Goal: Task Accomplishment & Management: Complete application form

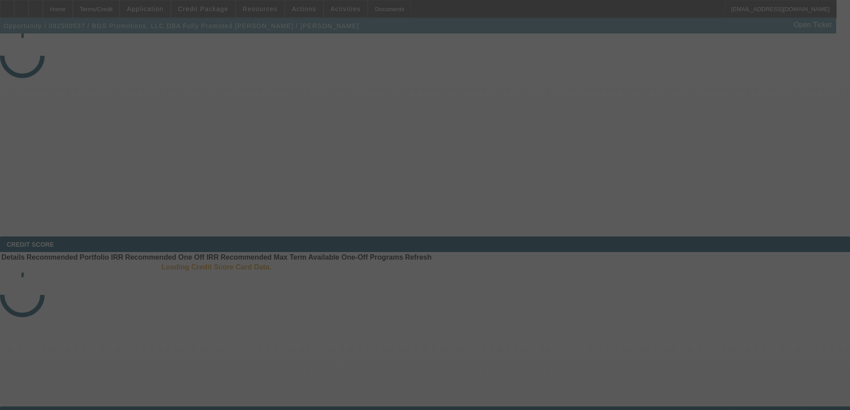
select select "3"
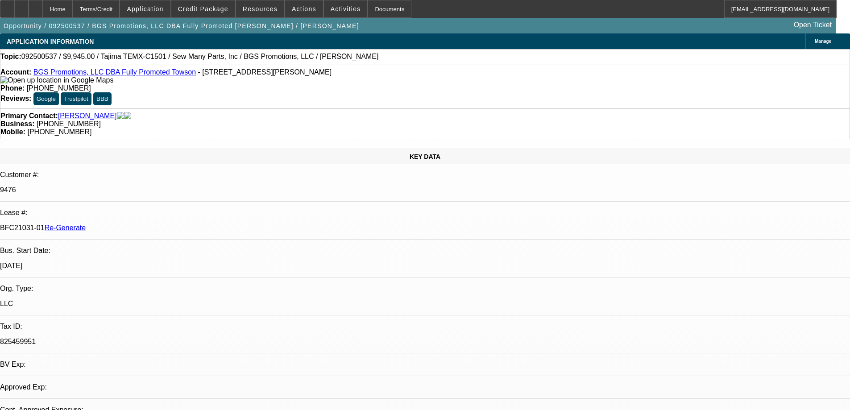
select select "0"
select select "2"
select select "0"
select select "6"
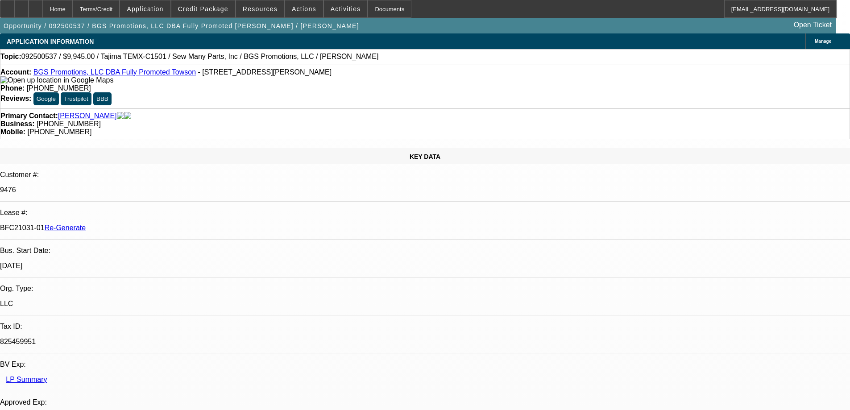
click at [369, 12] on div "Documents" at bounding box center [390, 9] width 44 height 18
click at [350, 7] on span at bounding box center [346, 8] width 44 height 21
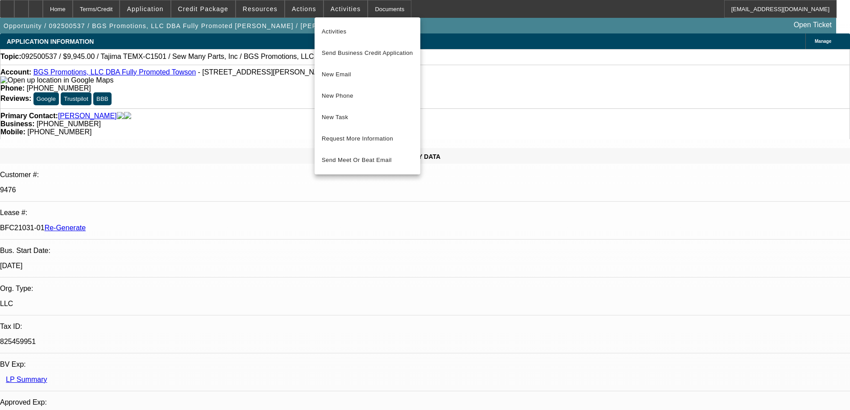
click at [366, 7] on div at bounding box center [425, 205] width 850 height 410
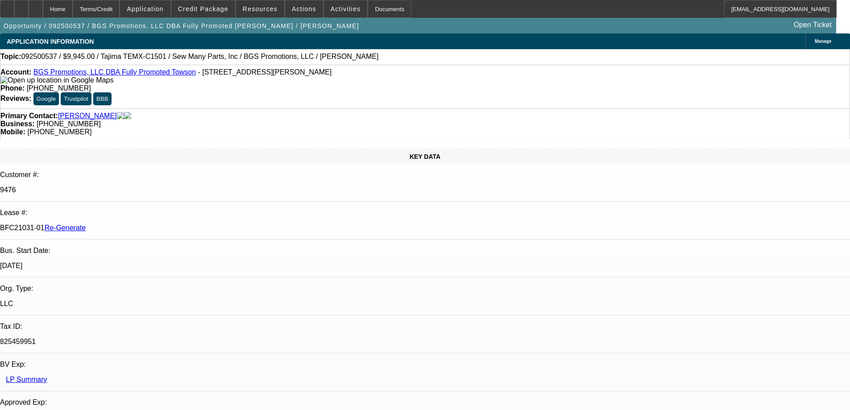
click at [368, 7] on div "Documents" at bounding box center [390, 9] width 44 height 18
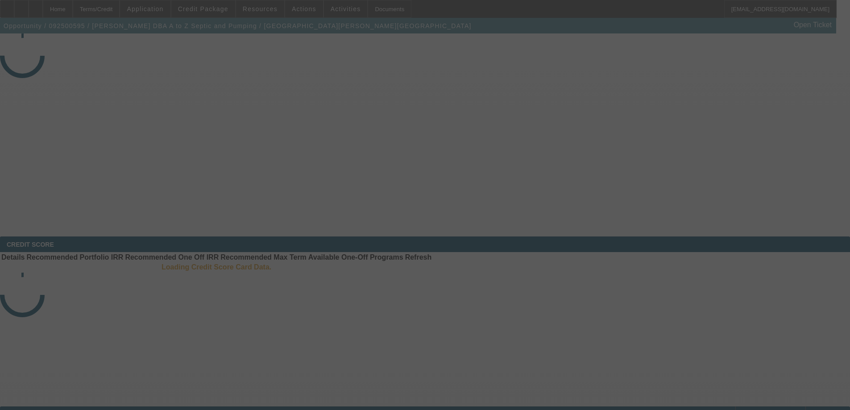
select select "3"
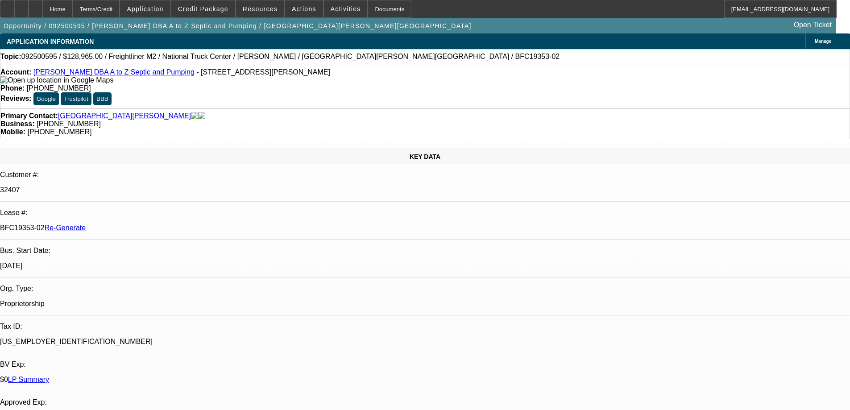
select select "0"
select select "6"
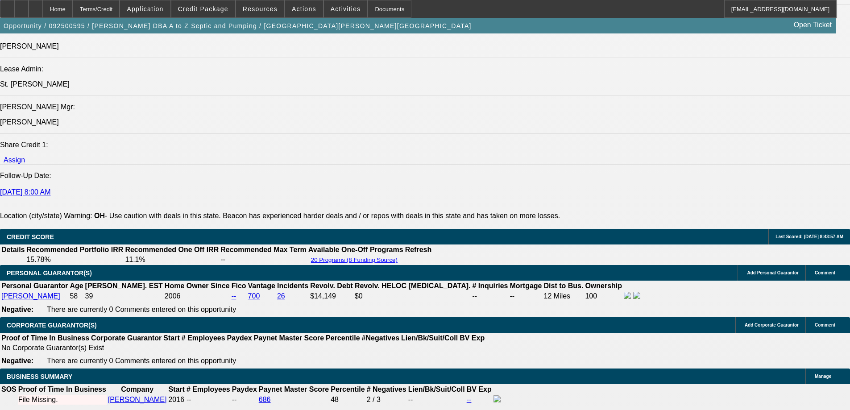
scroll to position [1428, 0]
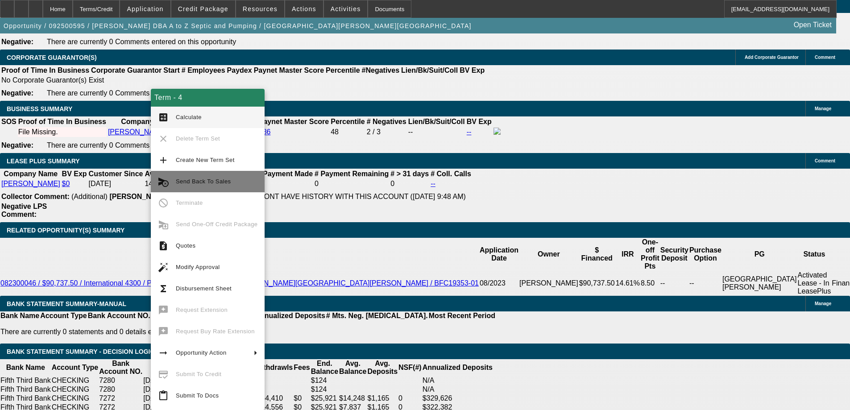
click at [186, 183] on span "Send Back To Sales" at bounding box center [203, 181] width 55 height 7
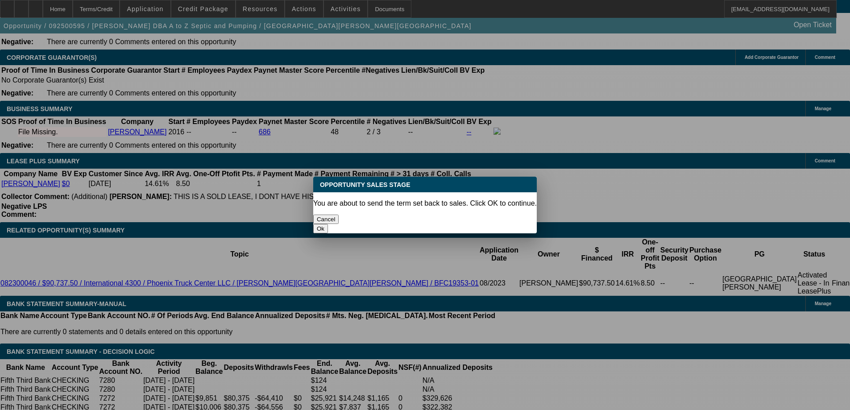
click at [328, 224] on button "Ok" at bounding box center [320, 228] width 15 height 9
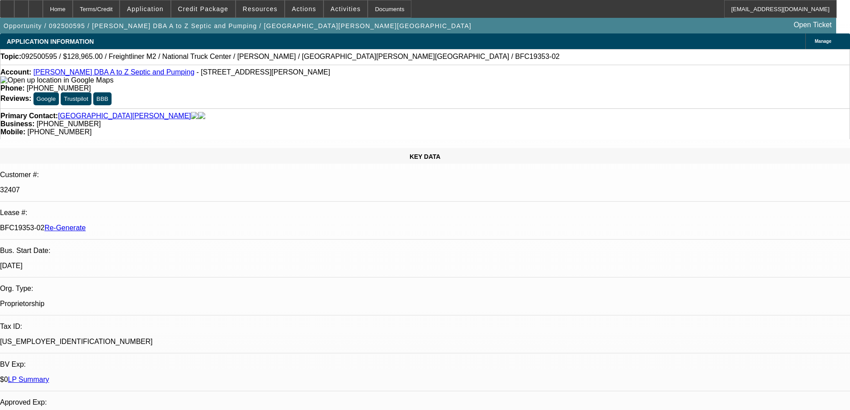
type textarea "truck sold"
